Goal: Task Accomplishment & Management: Use online tool/utility

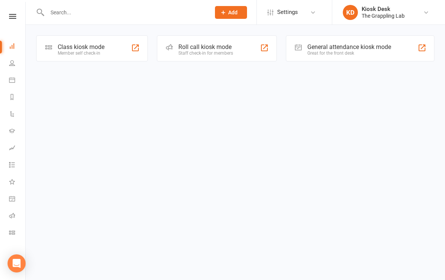
click at [201, 60] on div "Roll call kiosk mode Staff check-in for members" at bounding box center [217, 48] width 120 height 26
click at [329, 51] on div "Great for the front desk" at bounding box center [350, 53] width 84 height 5
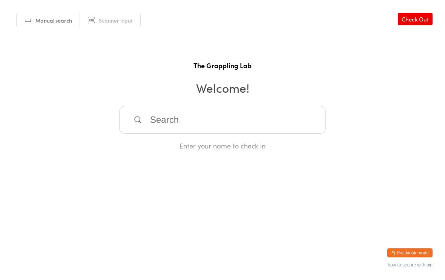
click at [200, 134] on input "search" at bounding box center [222, 120] width 207 height 28
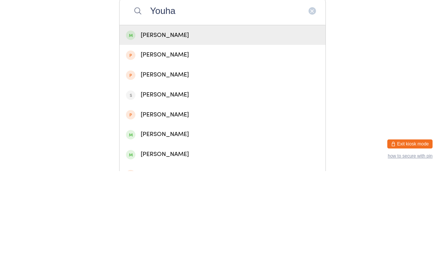
type input "Youha"
click at [178, 139] on div "Youhan Cheery" at bounding box center [222, 144] width 193 height 10
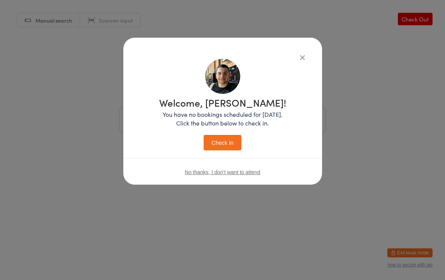
click at [219, 145] on button "Check in" at bounding box center [223, 142] width 38 height 15
